Goal: Information Seeking & Learning: Learn about a topic

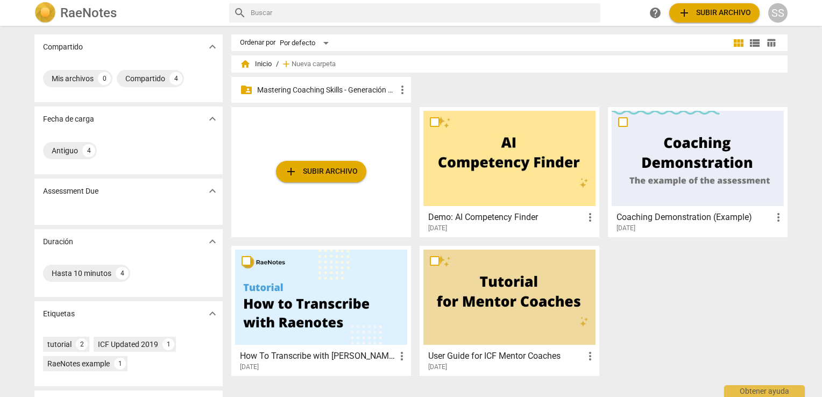
click at [313, 90] on p "Mastering Coaching Skills - Generación 32" at bounding box center [326, 89] width 139 height 11
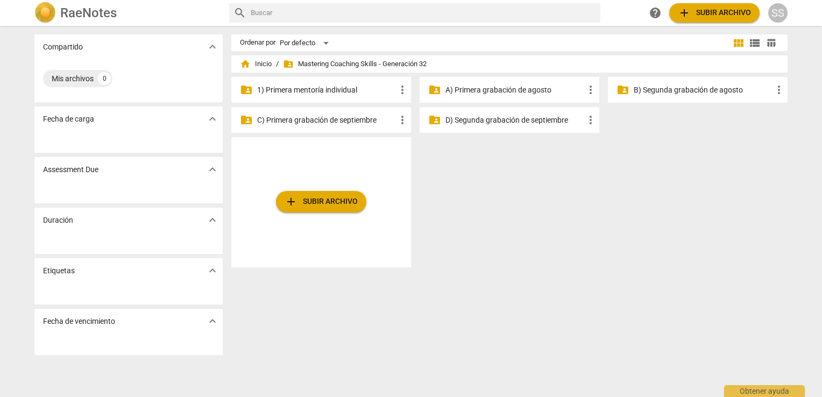
click at [319, 85] on p "1) Primera mentoría individual" at bounding box center [326, 89] width 139 height 11
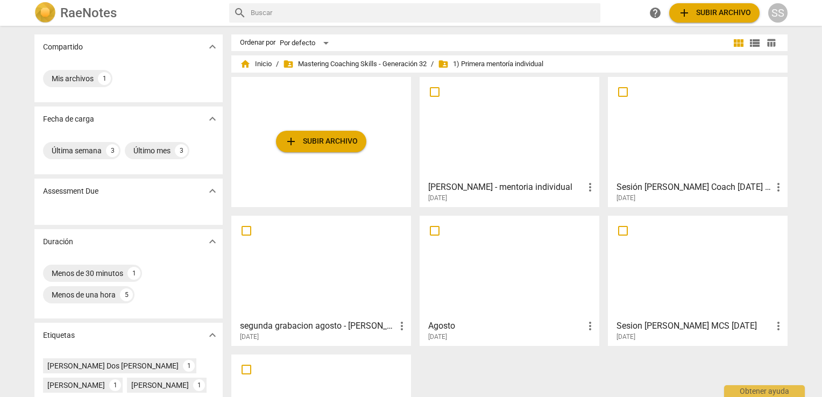
click at [336, 258] on div at bounding box center [321, 266] width 172 height 95
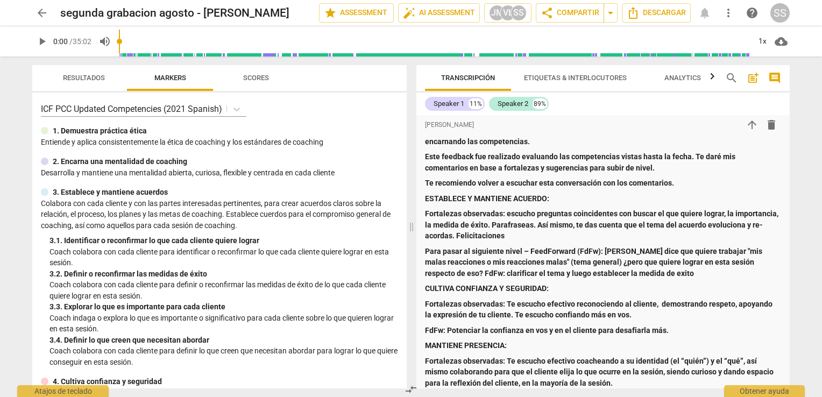
scroll to position [79, 0]
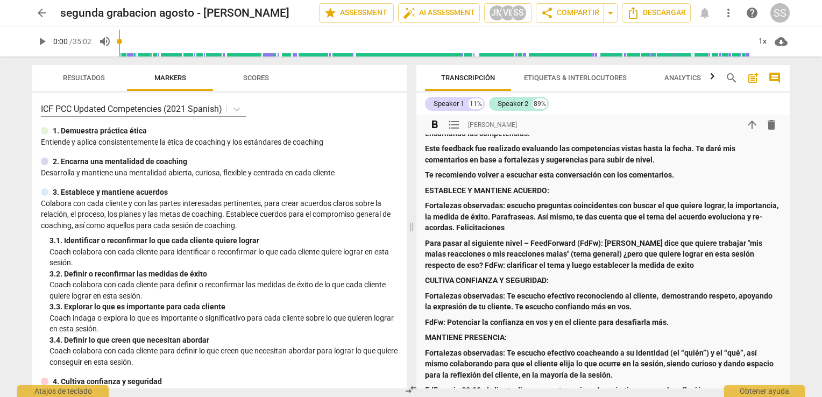
click at [698, 176] on p "Te recomiendo volver a escuchar esta conversación con los comentarios." at bounding box center [603, 174] width 356 height 11
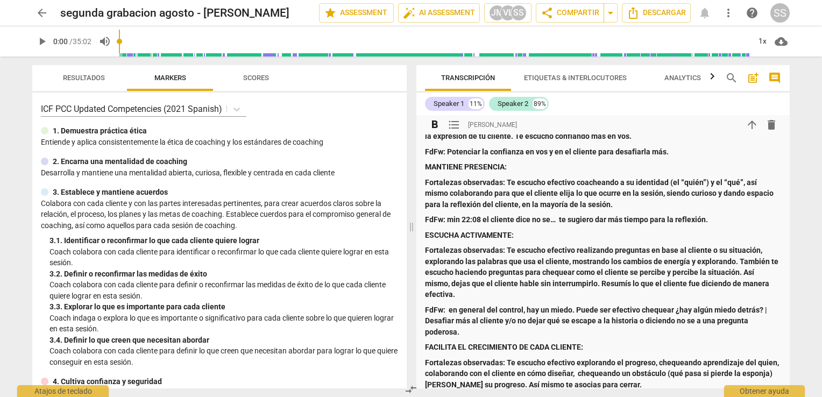
scroll to position [265, 0]
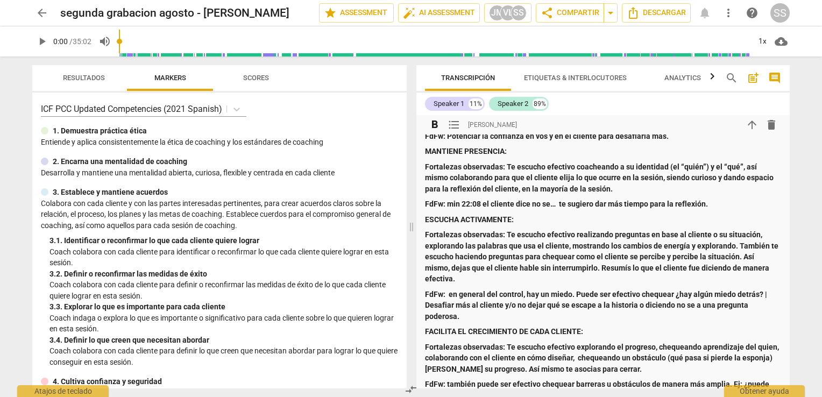
click at [619, 324] on div "Seba: te reconozco por tu desempeño en esta conversación. Te escucho efectivo y…" at bounding box center [603, 190] width 356 height 518
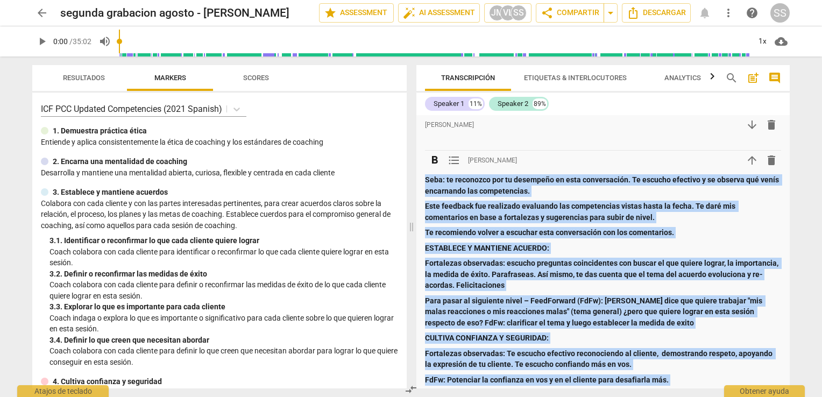
scroll to position [0, 0]
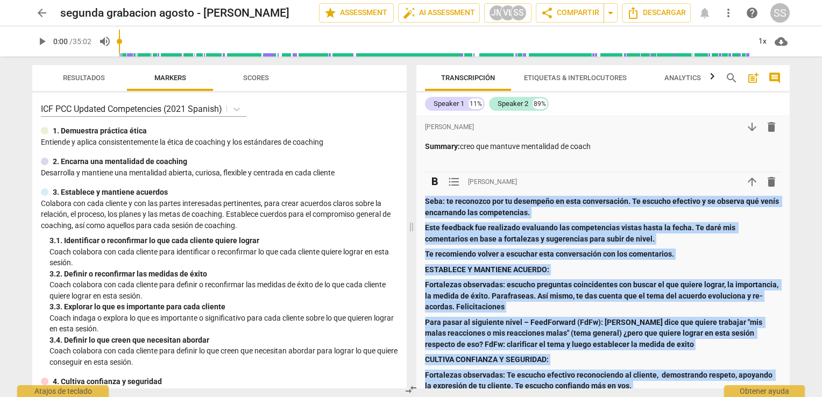
drag, startPoint x: 533, startPoint y: 279, endPoint x: 425, endPoint y: 188, distance: 140.9
copy div "Lore: ip dolorsita con ad elitseddo ei temp incididuntut. La etdolor magnaali e…"
